Goal: Ask a question: Seek information or help from site administrators or community

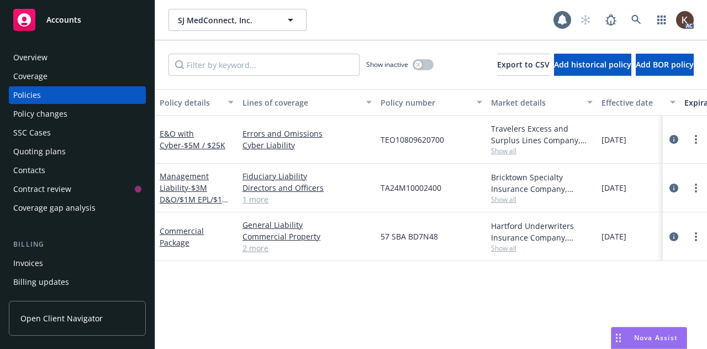
scroll to position [0, 160]
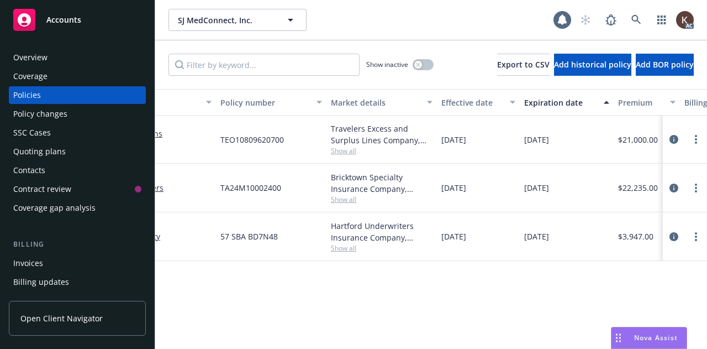
click at [640, 15] on div "AC" at bounding box center [634, 20] width 119 height 22
click at [635, 17] on link at bounding box center [636, 20] width 22 height 22
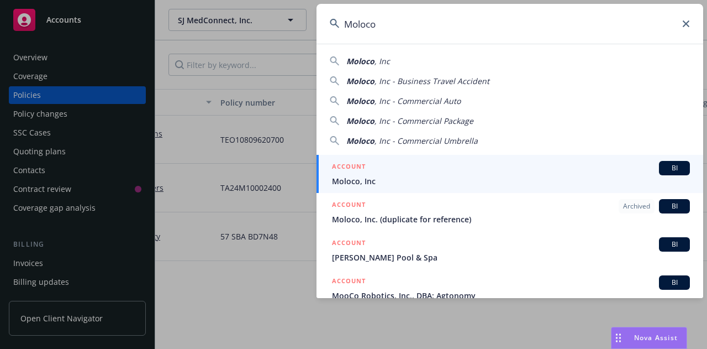
type input "Moloco"
click at [471, 167] on div "ACCOUNT BI" at bounding box center [511, 168] width 358 height 14
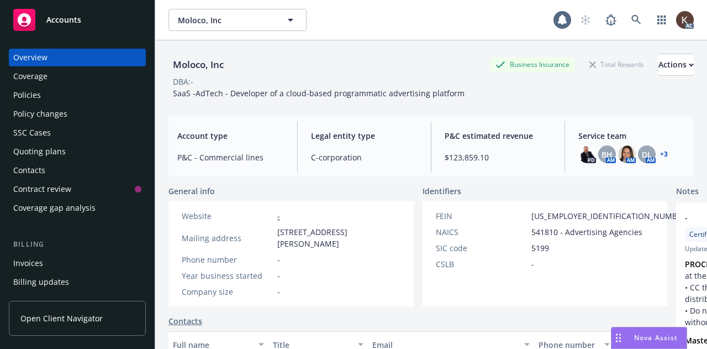
click at [26, 97] on div "Policies" at bounding box center [27, 95] width 28 height 18
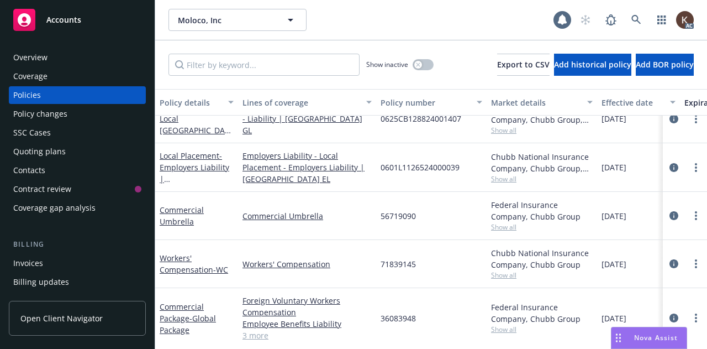
scroll to position [1014, 0]
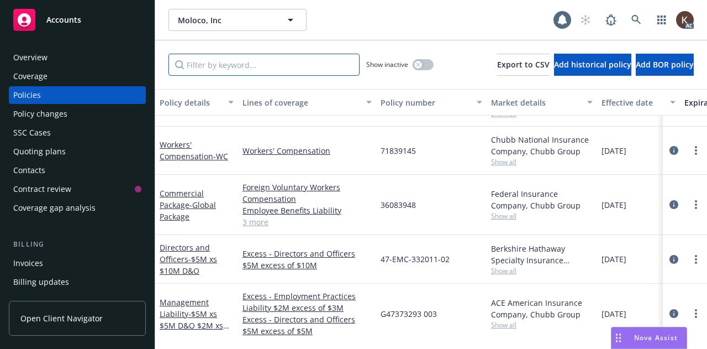
click at [230, 56] on input "Filter by keyword..." at bounding box center [264, 65] width 191 height 22
click at [230, 56] on input "C" at bounding box center [264, 65] width 191 height 22
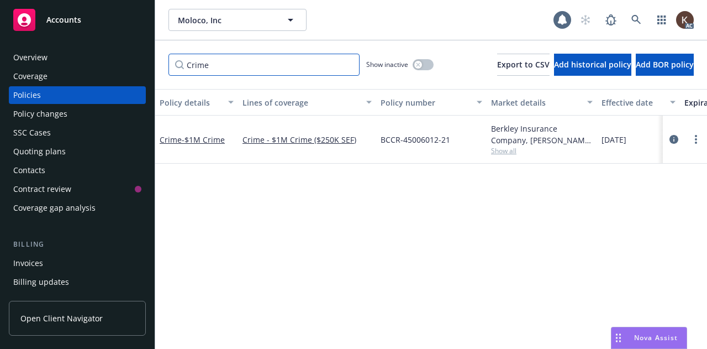
scroll to position [0, 0]
type input "Crime"
click at [206, 139] on span "- $1M Crime" at bounding box center [203, 139] width 43 height 10
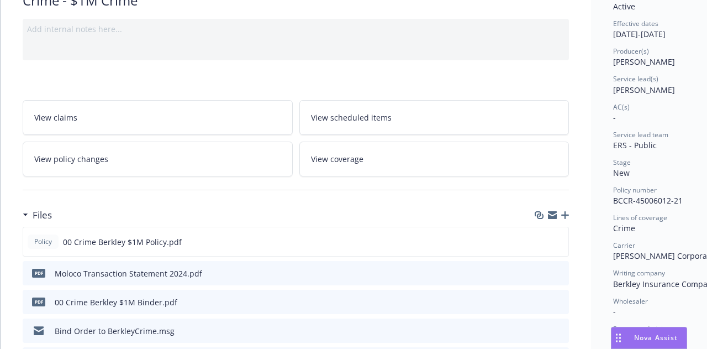
scroll to position [100, 0]
click at [540, 239] on icon "download file" at bounding box center [539, 240] width 9 height 9
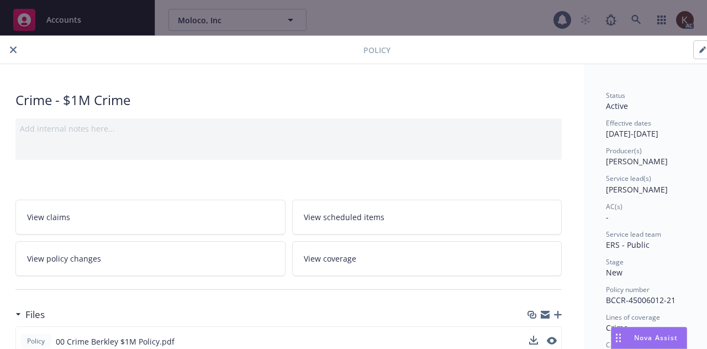
scroll to position [96, 7]
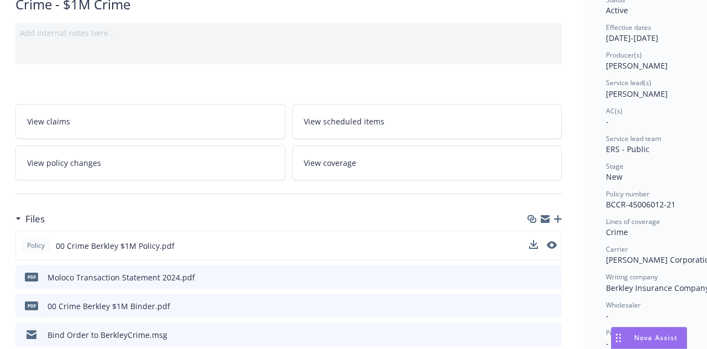
click at [663, 339] on span "Nova Assist" at bounding box center [656, 337] width 44 height 9
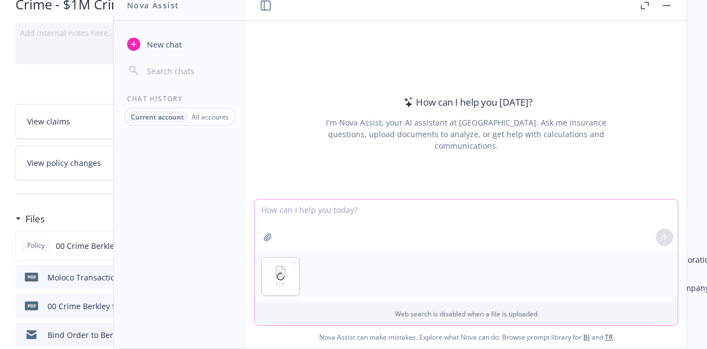
click at [286, 223] on textarea at bounding box center [466, 224] width 423 height 51
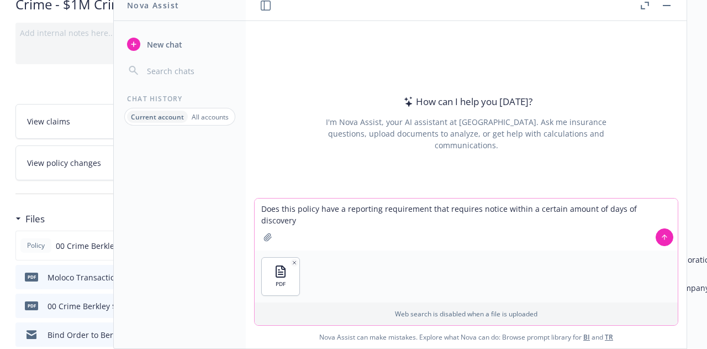
type textarea "Does this policy have a reporting requirement that requires notice within a cer…"
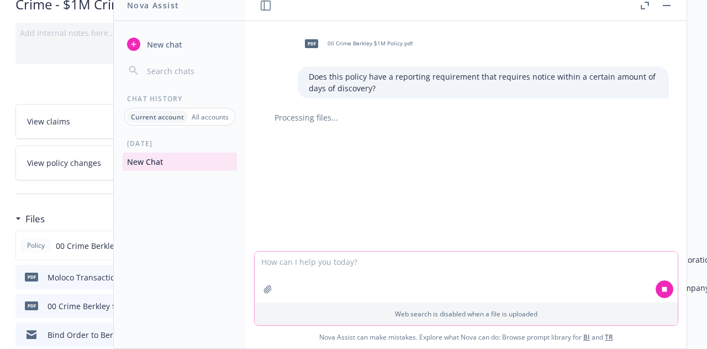
click at [343, 267] on textarea at bounding box center [466, 276] width 423 height 51
paste textarea "Incident Background: Between [DATE] and [DATE], fraudsters exploited Cloud Port…"
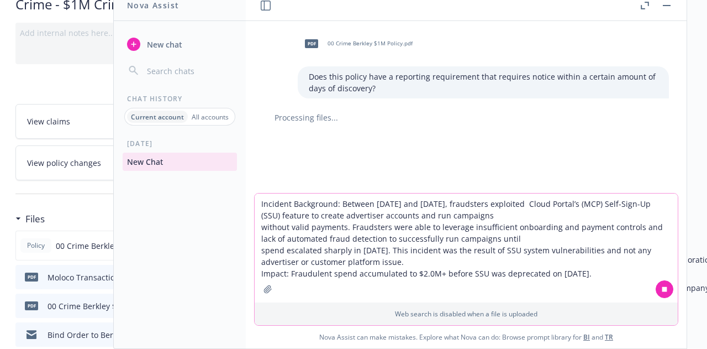
click at [256, 204] on textarea "Incident Background: Between [DATE] and [DATE], fraudsters exploited Cloud Port…" at bounding box center [466, 247] width 423 height 109
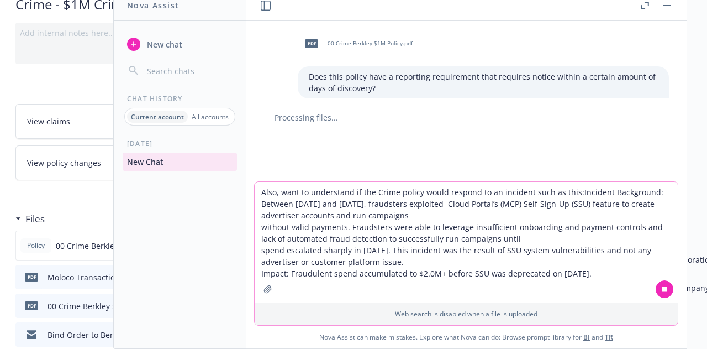
type textarea "Also, want to understand if the Crime policy would respond to an incident such …"
click at [448, 210] on textarea "Also, want to understand if the Crime policy would respond to an incident such …" at bounding box center [466, 242] width 423 height 120
drag, startPoint x: 621, startPoint y: 275, endPoint x: 92, endPoint y: 92, distance: 559.5
click at [92, 92] on body "Accounts Overview Coverage Policies Policy changes SSC Cases Quoting plans Cont…" at bounding box center [353, 174] width 707 height 349
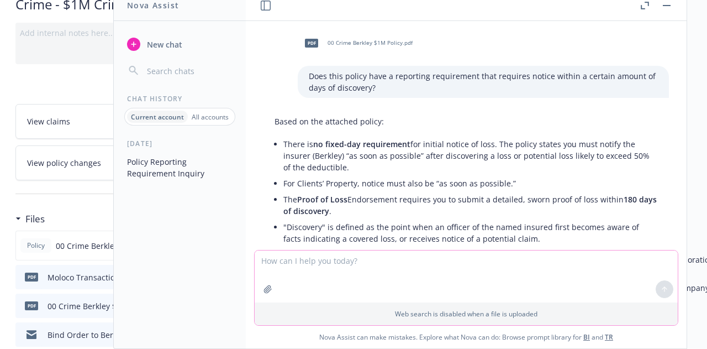
scroll to position [0, 0]
click at [664, 12] on header at bounding box center [466, 5] width 441 height 31
click at [666, 8] on button "button" at bounding box center [666, 5] width 13 height 13
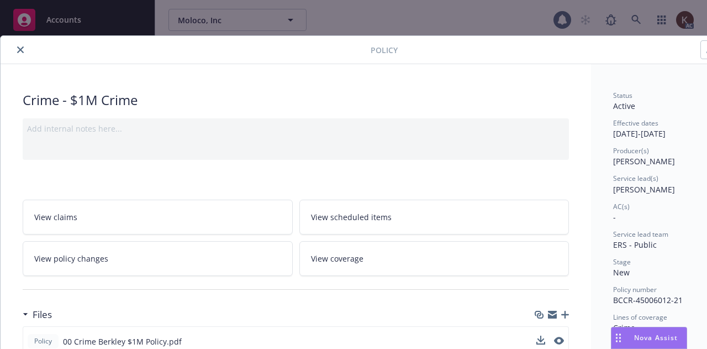
click at [23, 43] on button "close" at bounding box center [20, 49] width 13 height 13
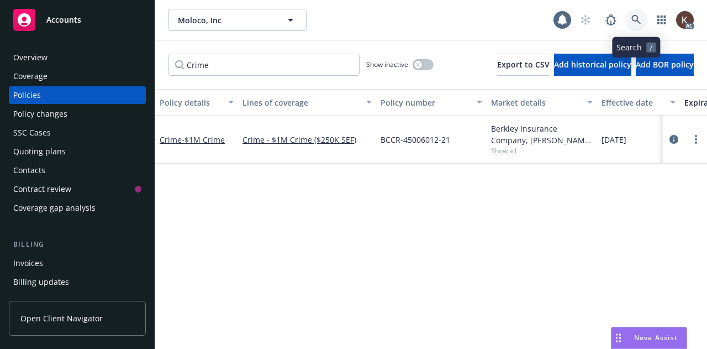
click at [636, 19] on icon at bounding box center [637, 20] width 10 height 10
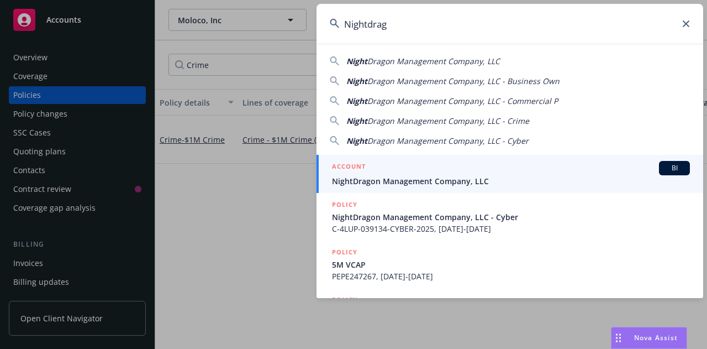
type input "Nightdrag"
click at [374, 169] on div "ACCOUNT BI" at bounding box center [511, 168] width 358 height 14
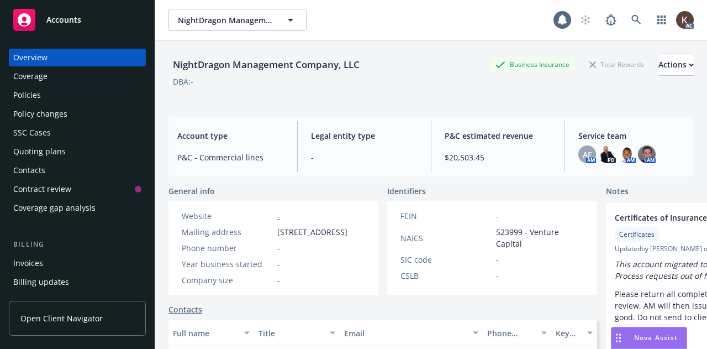
click at [48, 86] on div "Policies" at bounding box center [77, 95] width 128 height 18
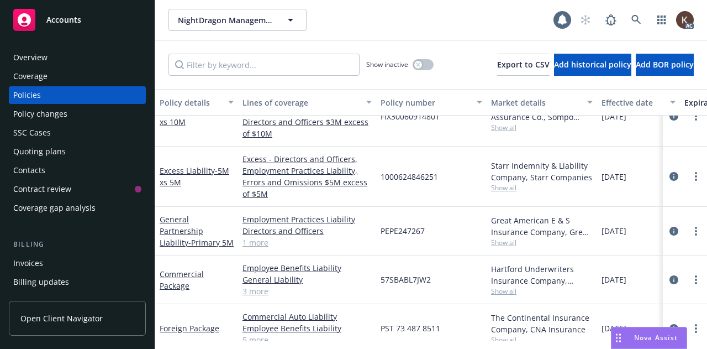
scroll to position [137, 0]
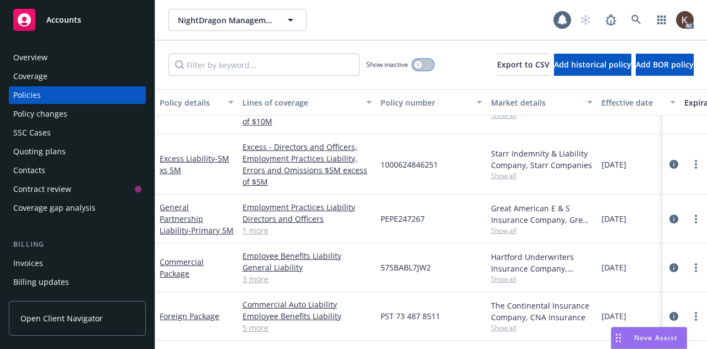
click at [413, 63] on button "button" at bounding box center [423, 64] width 21 height 11
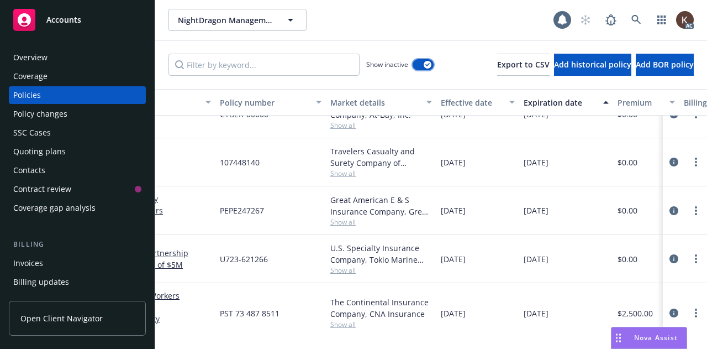
scroll to position [118, 0]
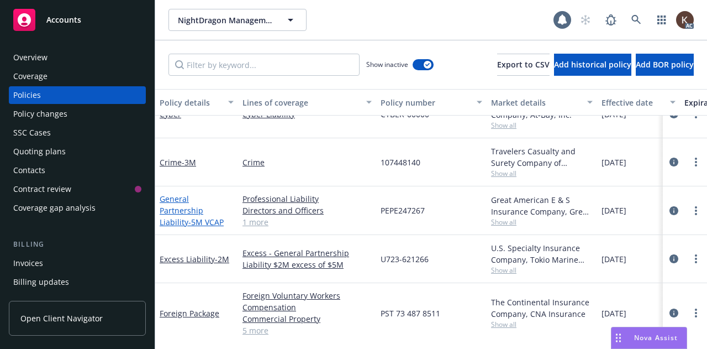
click at [215, 206] on link "General Partnership Liability - 5M VCAP" at bounding box center [192, 210] width 64 height 34
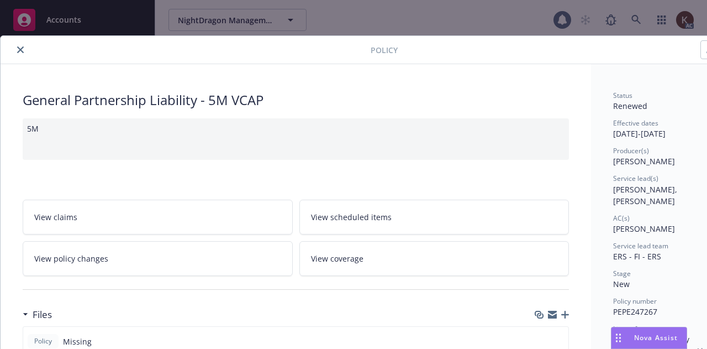
click at [27, 51] on div at bounding box center [188, 49] width 366 height 13
click at [20, 46] on icon "close" at bounding box center [20, 49] width 7 height 7
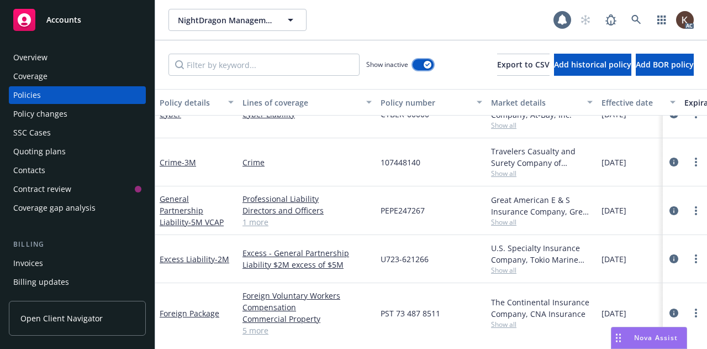
click at [413, 69] on button "button" at bounding box center [423, 64] width 21 height 11
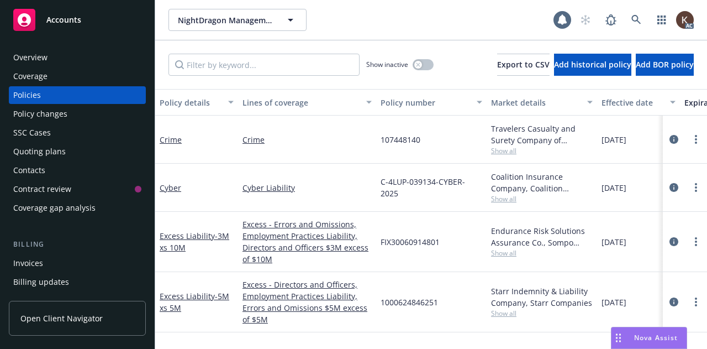
click at [644, 335] on span "Nova Assist" at bounding box center [656, 337] width 44 height 9
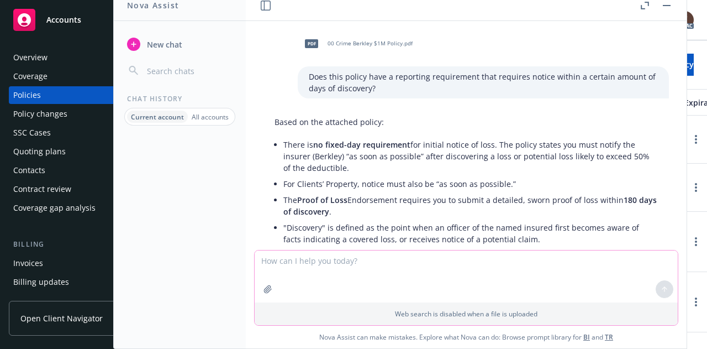
click at [409, 266] on textarea at bounding box center [466, 276] width 423 height 52
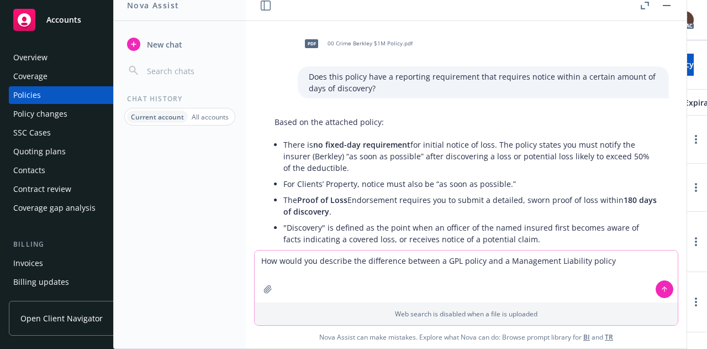
type textarea "How would you describe the difference between a GPL policy and a Management Lia…"
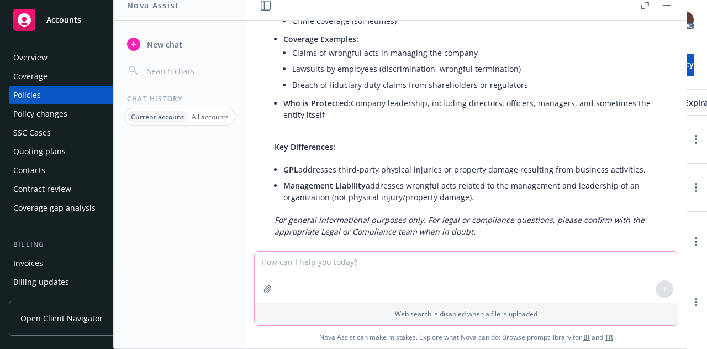
scroll to position [721, 0]
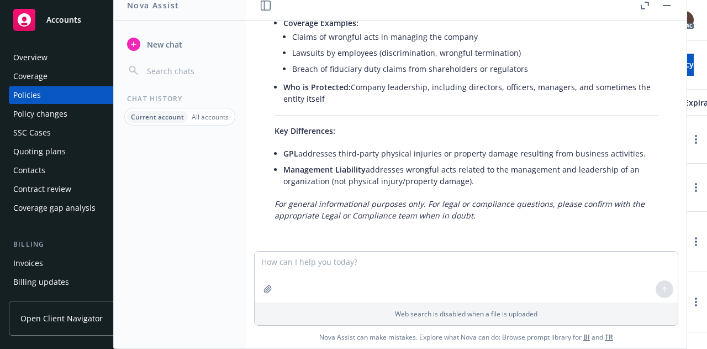
click at [88, 102] on div "Policies" at bounding box center [77, 95] width 128 height 18
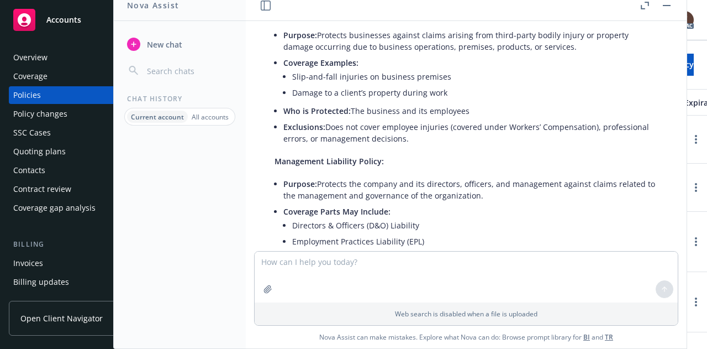
scroll to position [438, 0]
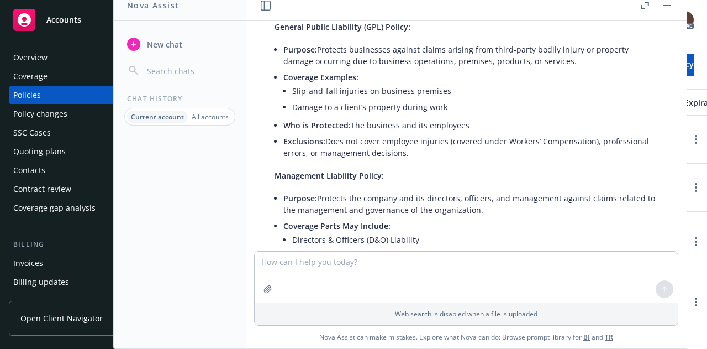
click at [369, 249] on li "Employment Practices Liability (EPL)" at bounding box center [475, 256] width 366 height 16
click at [346, 271] on textarea at bounding box center [466, 276] width 423 height 51
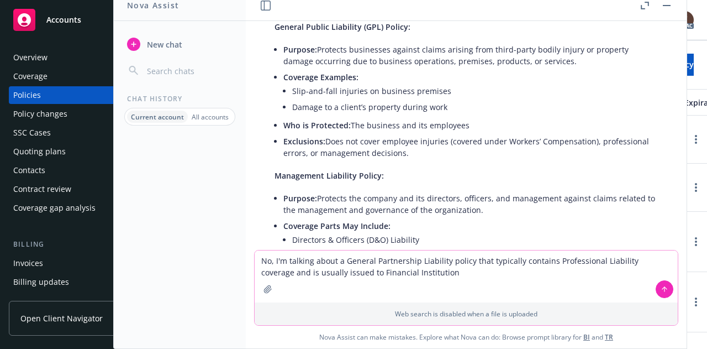
type textarea "No, I'm talking about a General Partnership Liability policy that typically con…"
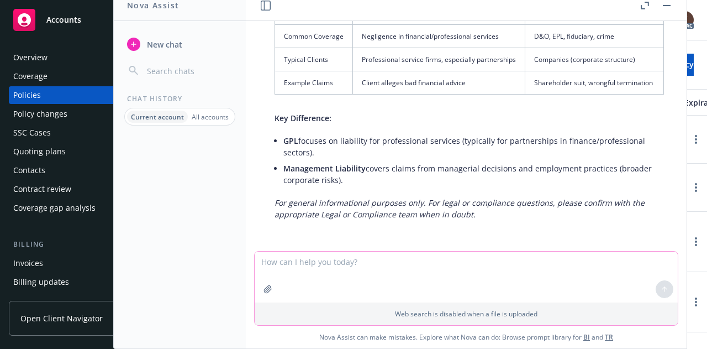
scroll to position [1603, 2]
